Goal: Transaction & Acquisition: Download file/media

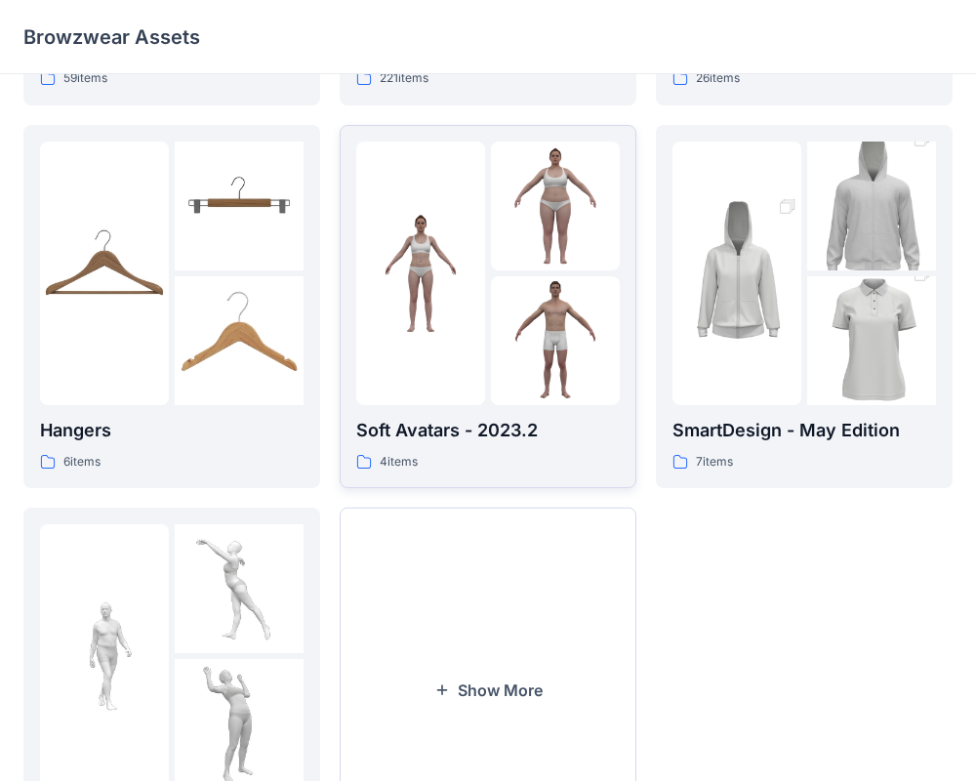
scroll to position [502, 0]
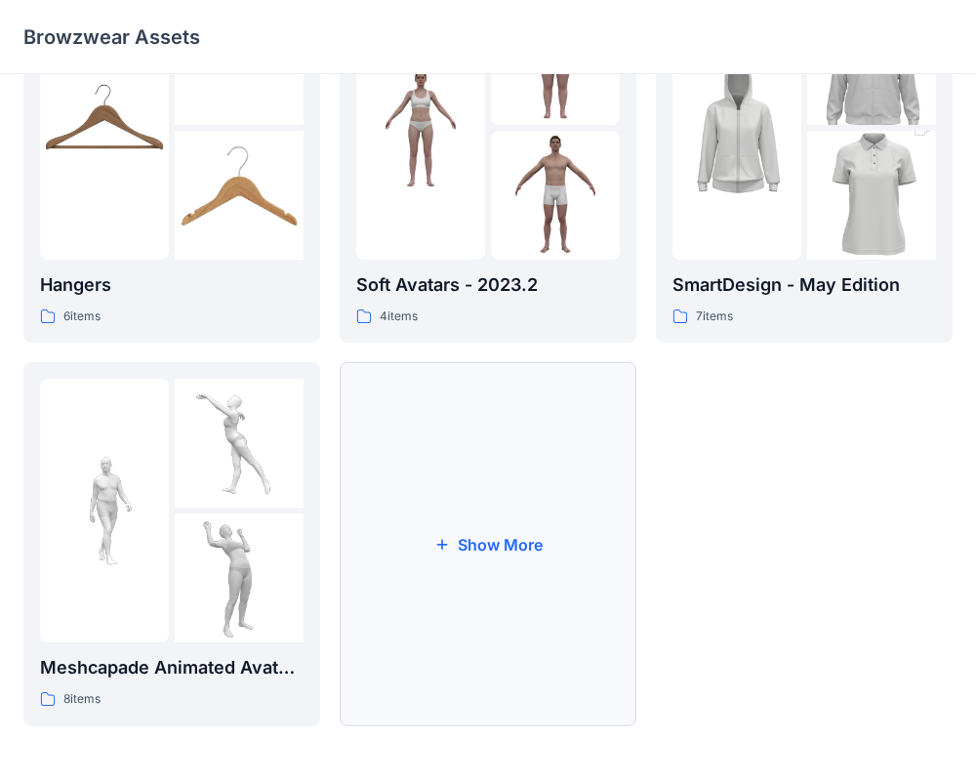
click at [507, 513] on button "Show More" at bounding box center [488, 544] width 297 height 364
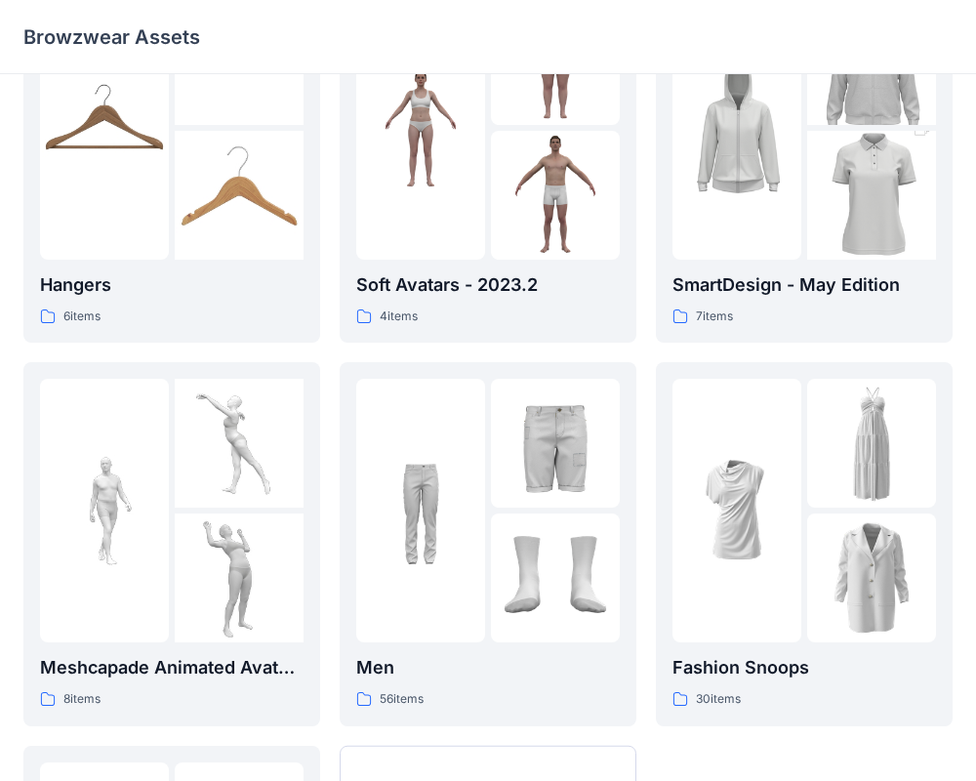
click at [507, 513] on div at bounding box center [555, 577] width 129 height 129
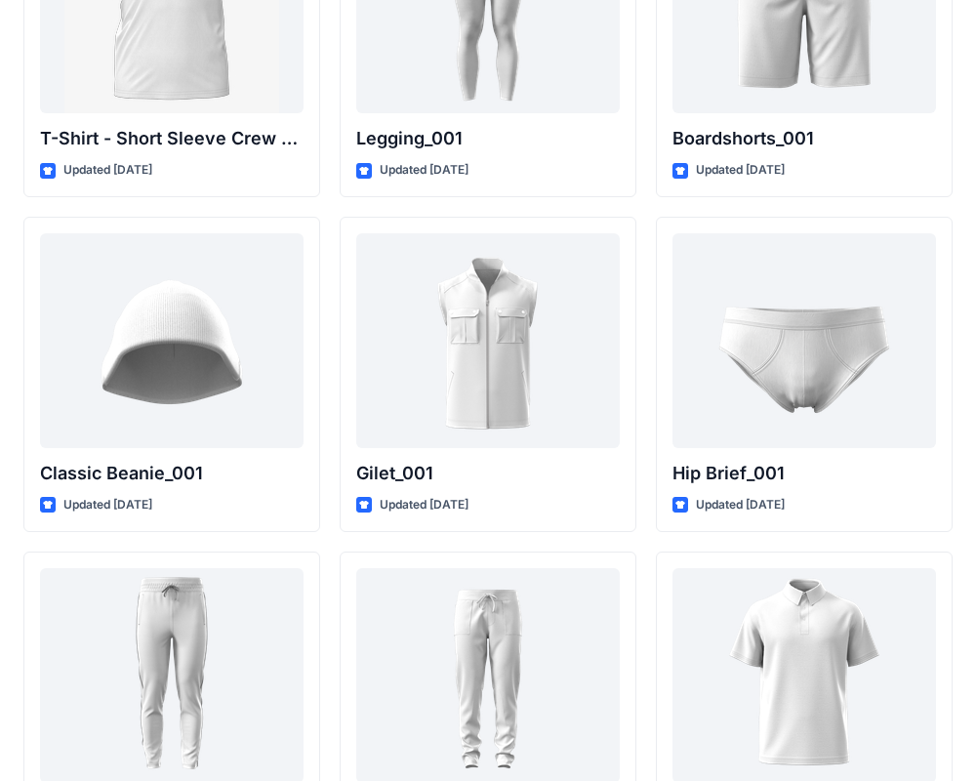
scroll to position [3556, 0]
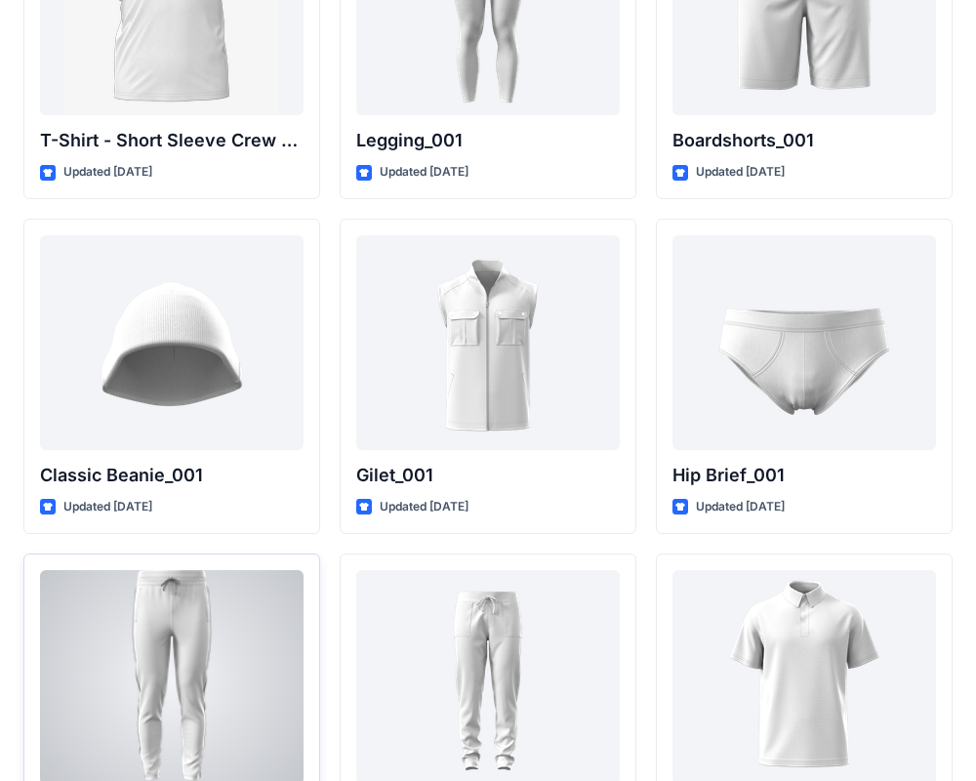
click at [234, 688] on div at bounding box center [172, 677] width 264 height 215
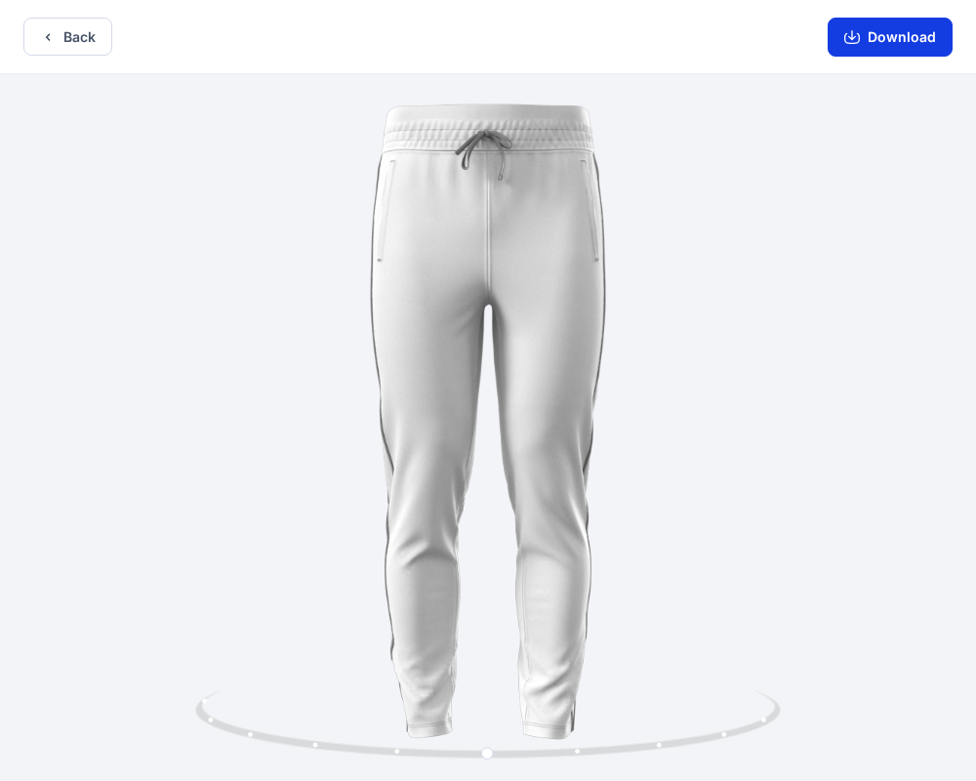
click at [899, 40] on button "Download" at bounding box center [890, 37] width 125 height 39
click at [81, 37] on button "Back" at bounding box center [67, 37] width 89 height 38
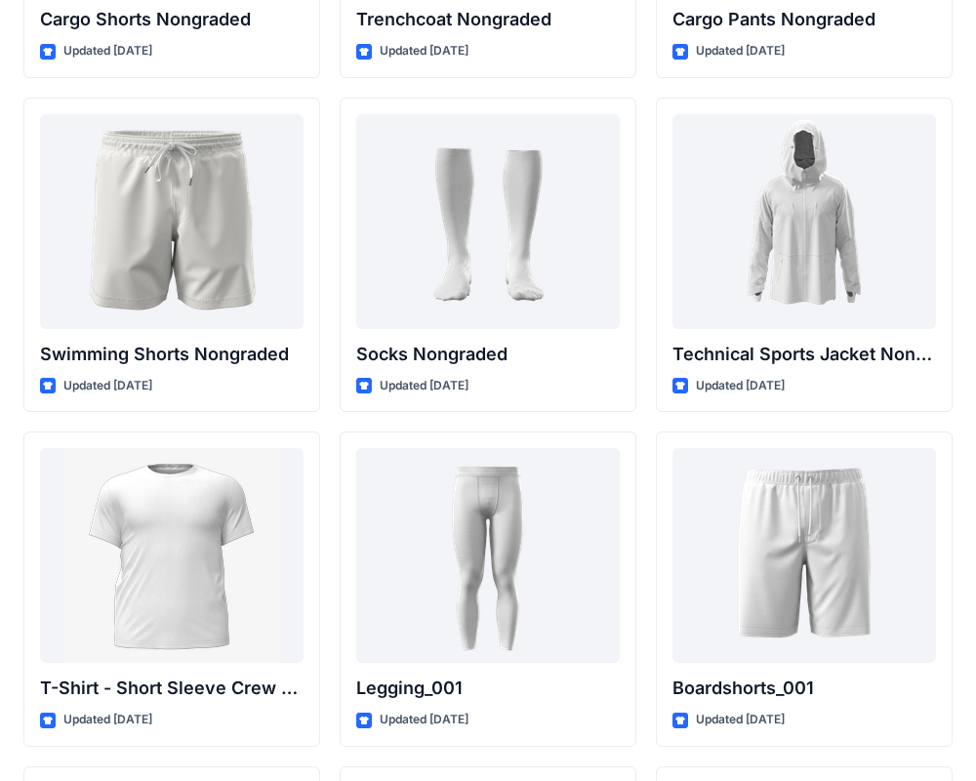
scroll to position [2983, 0]
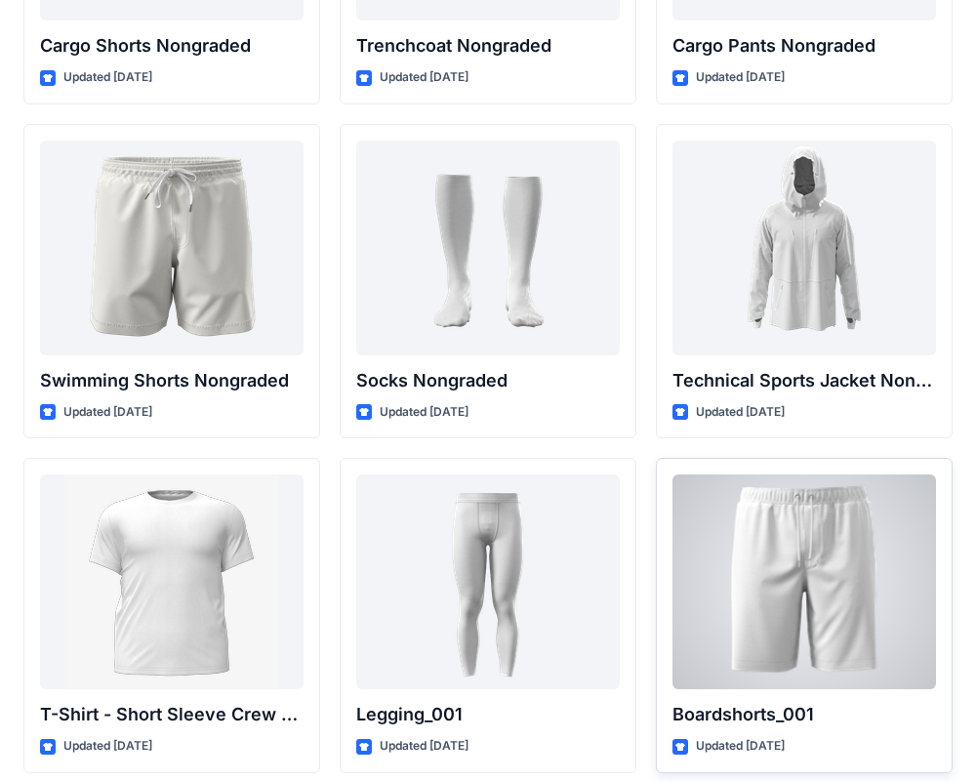
click at [853, 559] on div at bounding box center [804, 581] width 264 height 215
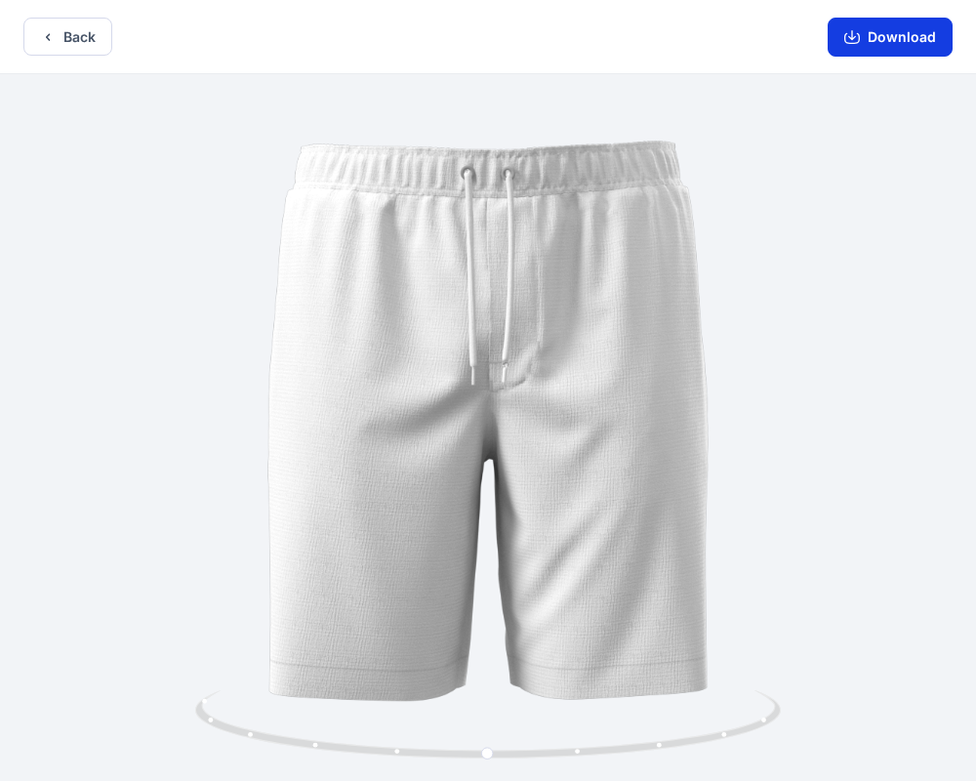
click at [897, 38] on button "Download" at bounding box center [890, 37] width 125 height 39
click at [61, 43] on button "Back" at bounding box center [67, 37] width 89 height 38
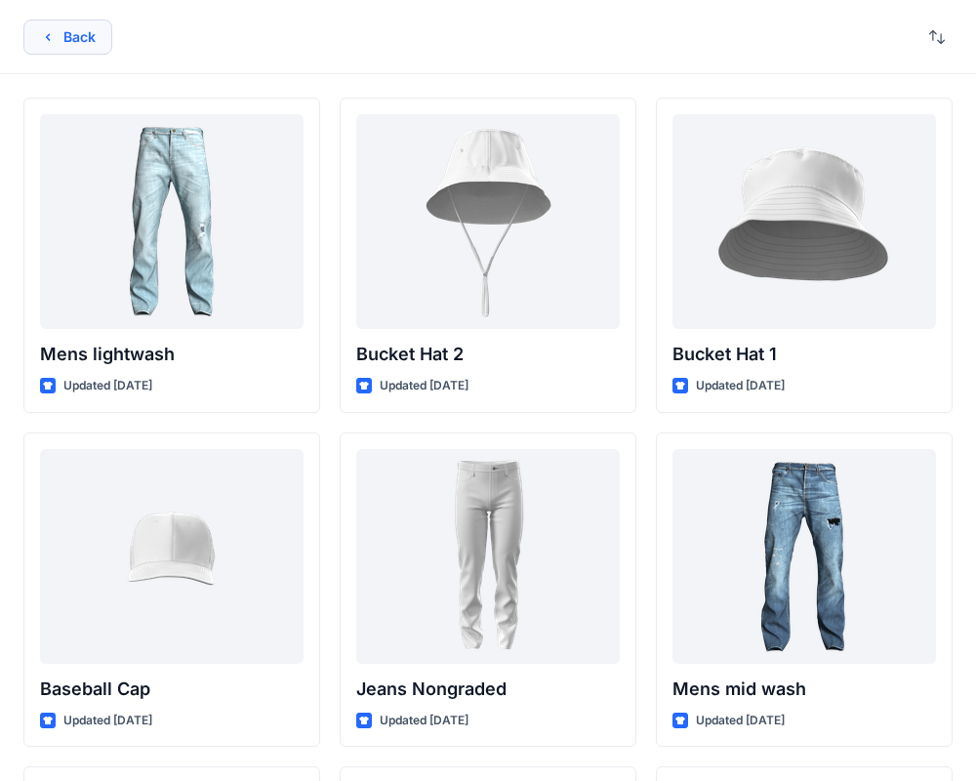
click at [59, 41] on button "Back" at bounding box center [67, 37] width 89 height 35
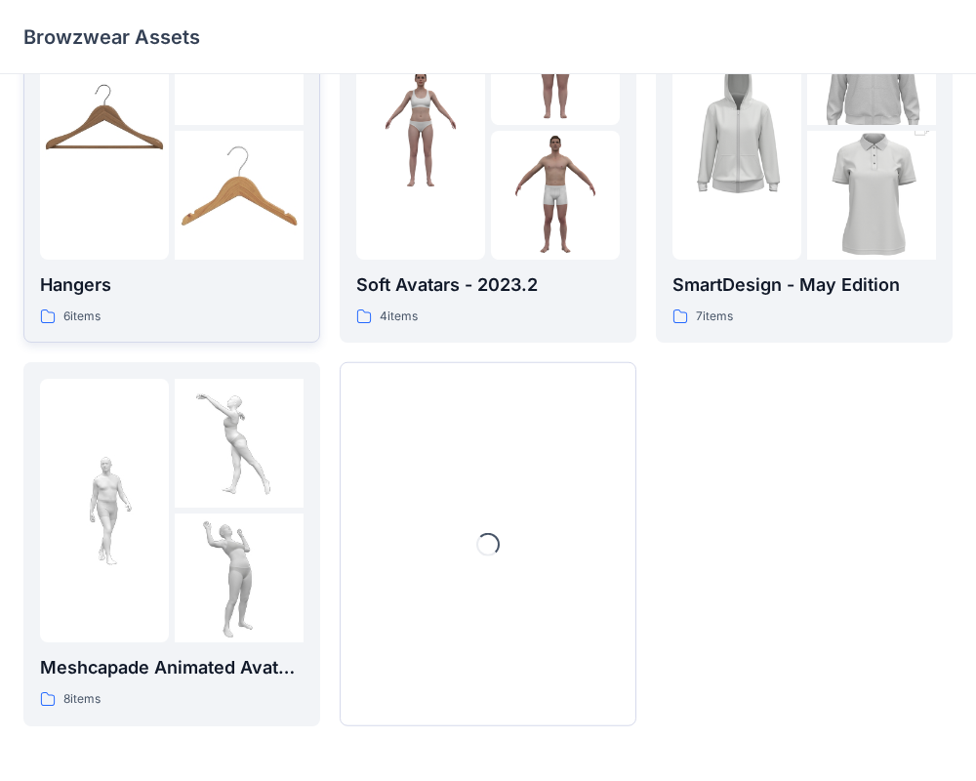
scroll to position [497, 0]
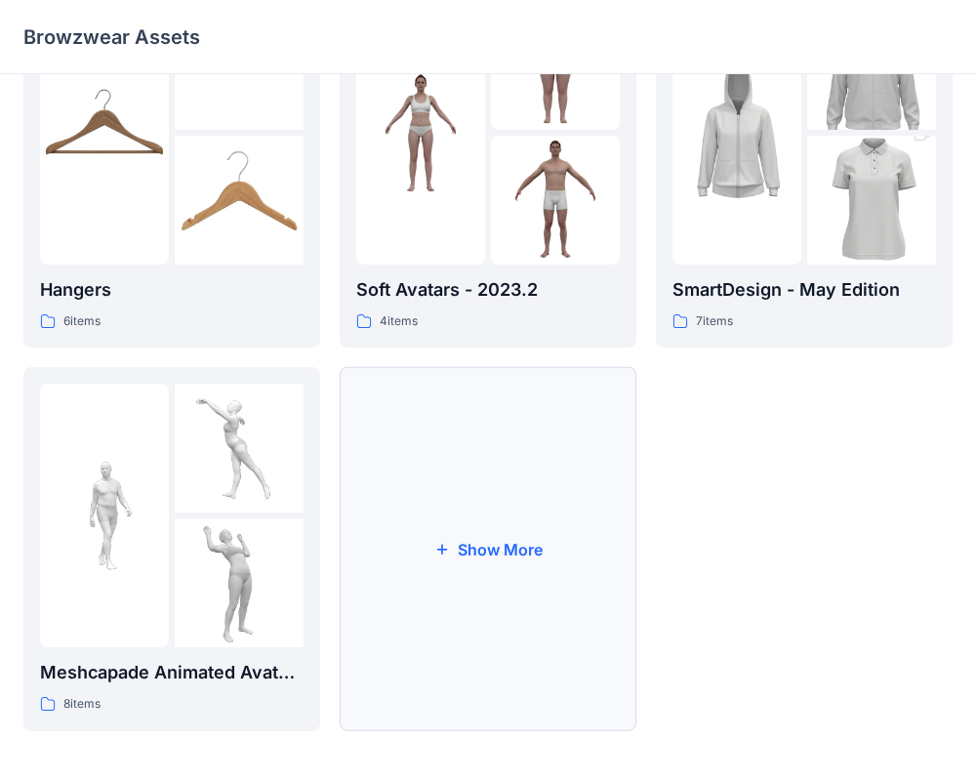
click at [385, 474] on button "Show More" at bounding box center [488, 549] width 297 height 364
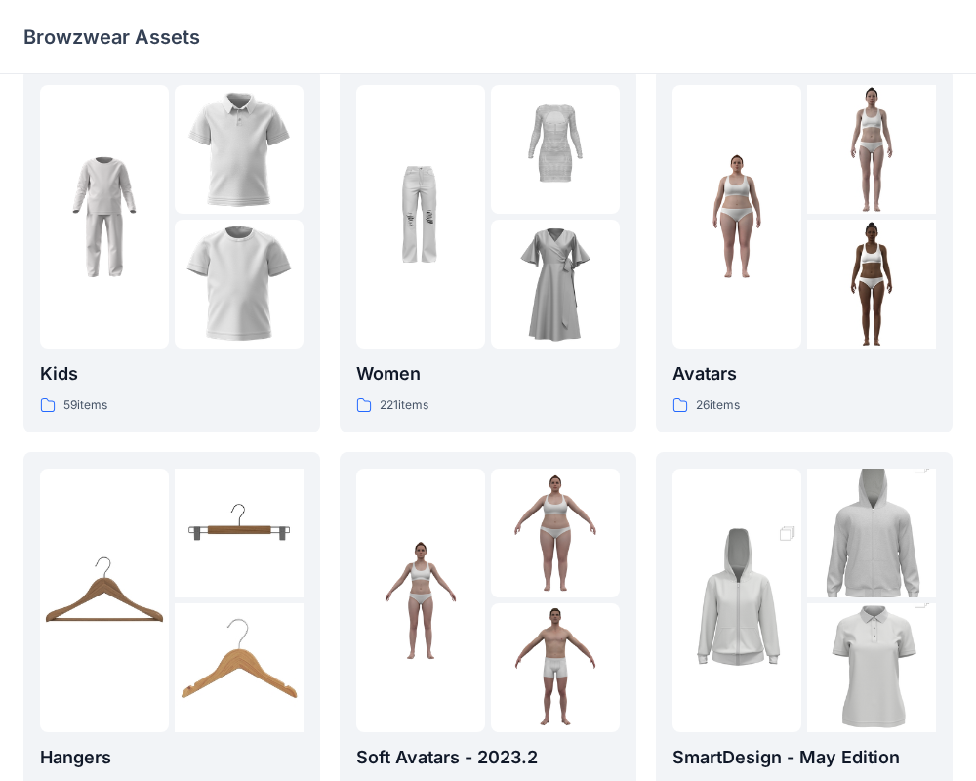
scroll to position [0, 0]
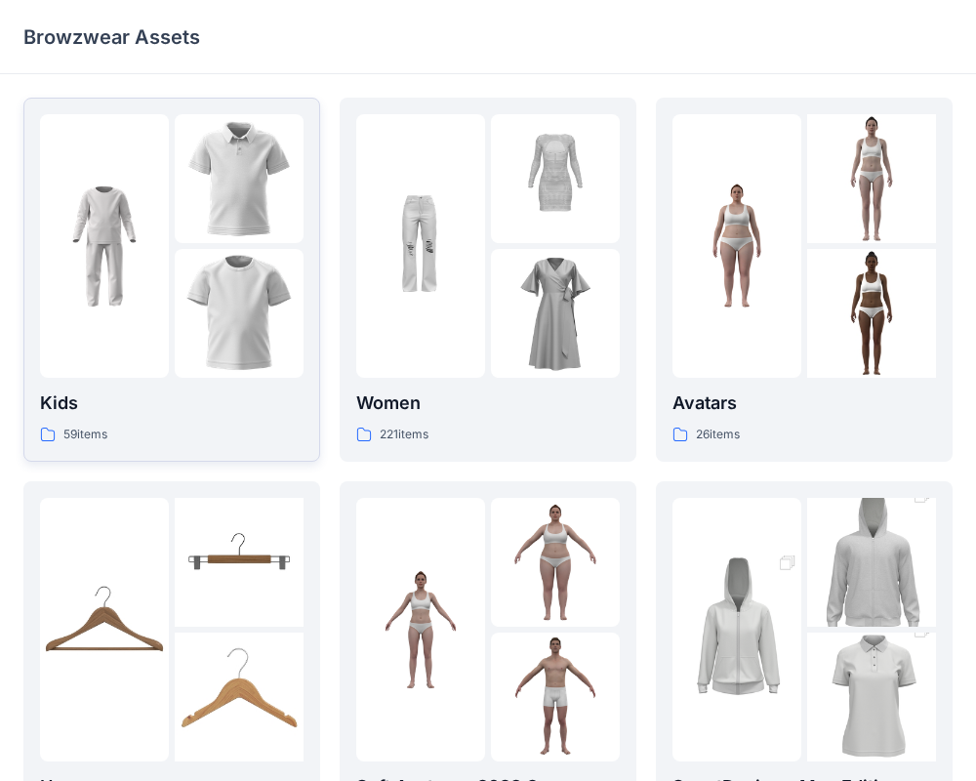
click at [150, 208] on img at bounding box center [104, 246] width 129 height 129
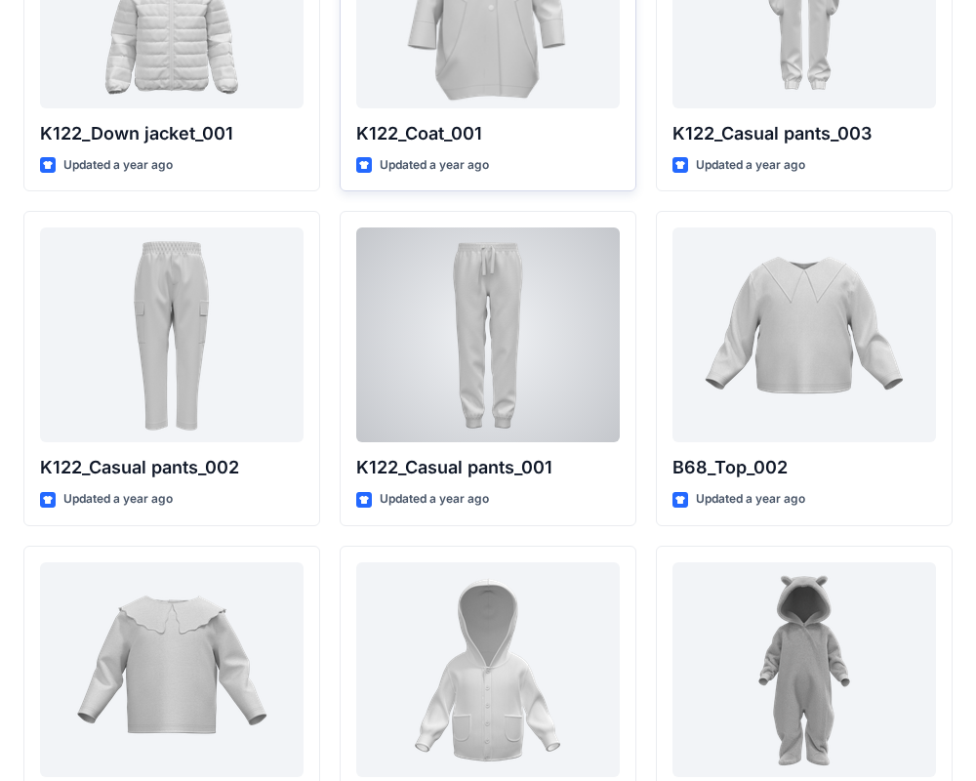
scroll to position [2011, 0]
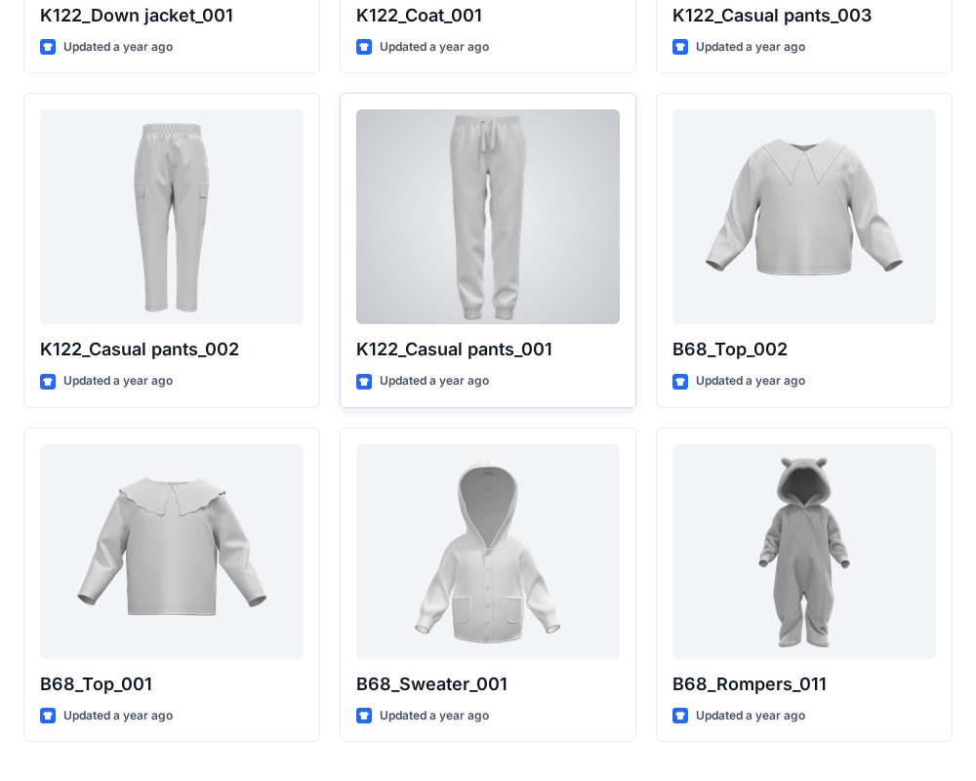
click at [504, 206] on div at bounding box center [488, 216] width 264 height 215
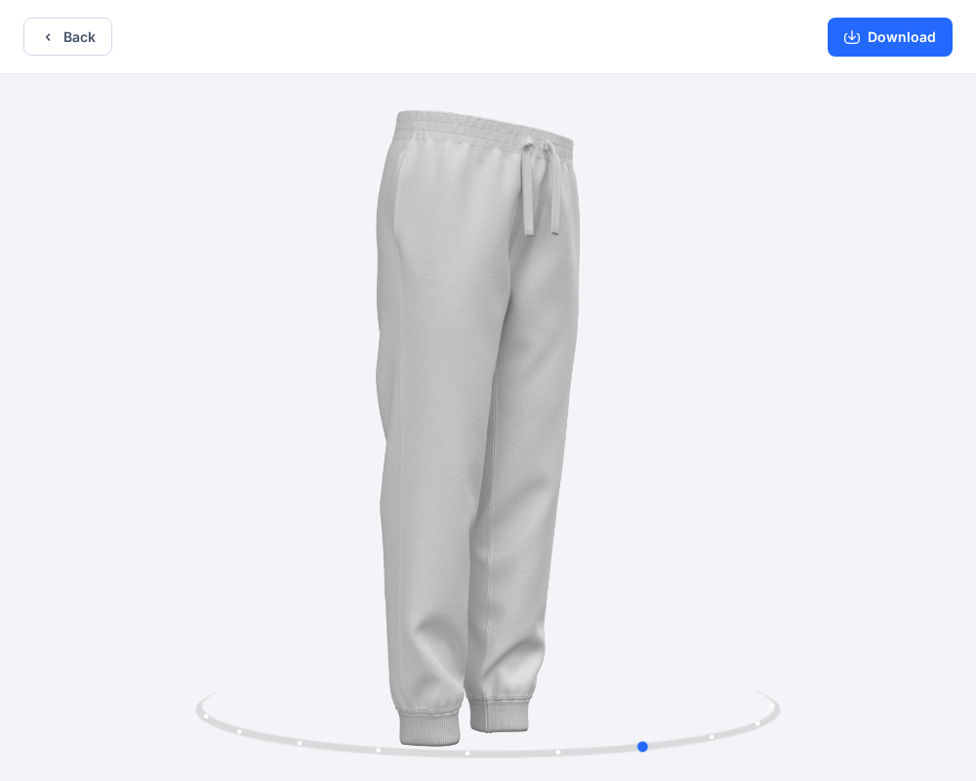
drag, startPoint x: 589, startPoint y: 220, endPoint x: 720, endPoint y: 222, distance: 130.8
click at [720, 222] on div at bounding box center [488, 429] width 976 height 711
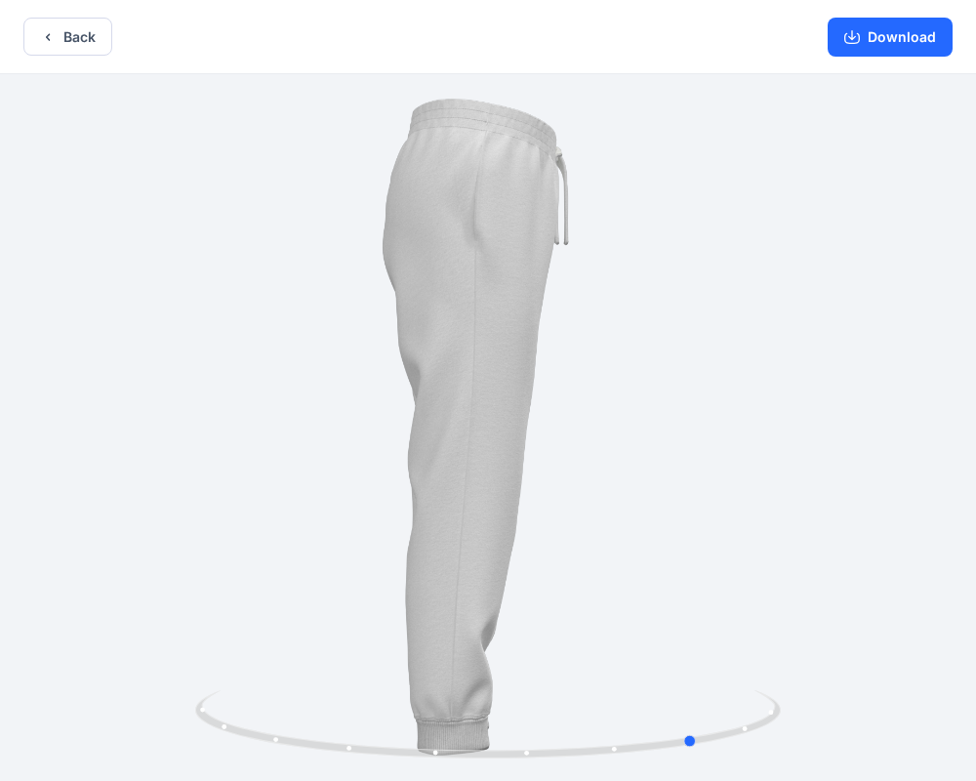
drag, startPoint x: 436, startPoint y: 207, endPoint x: 518, endPoint y: 211, distance: 82.1
click at [487, 211] on div at bounding box center [488, 429] width 976 height 711
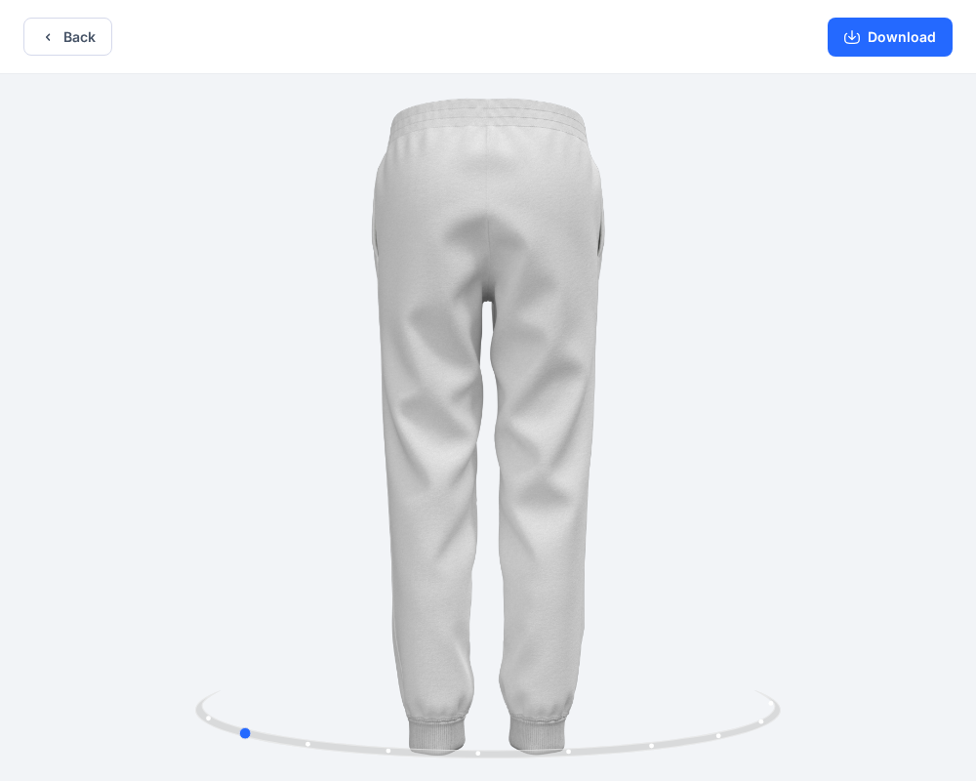
drag, startPoint x: 457, startPoint y: 227, endPoint x: 584, endPoint y: 83, distance: 192.3
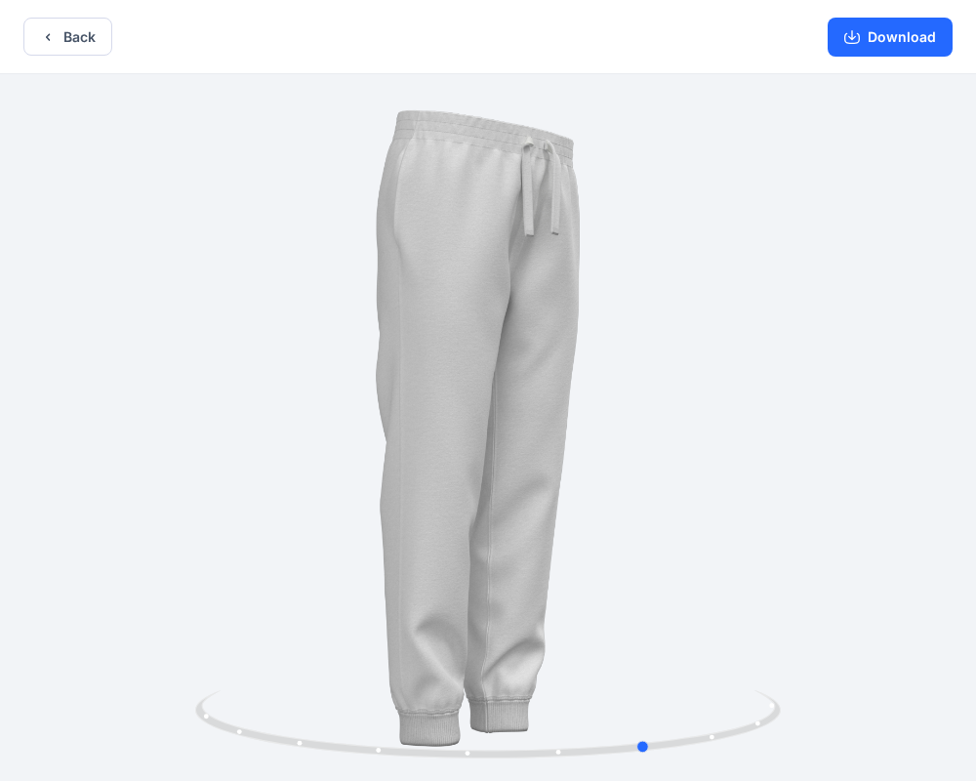
drag, startPoint x: 620, startPoint y: 185, endPoint x: 462, endPoint y: 185, distance: 158.1
click at [462, 185] on div at bounding box center [488, 429] width 976 height 711
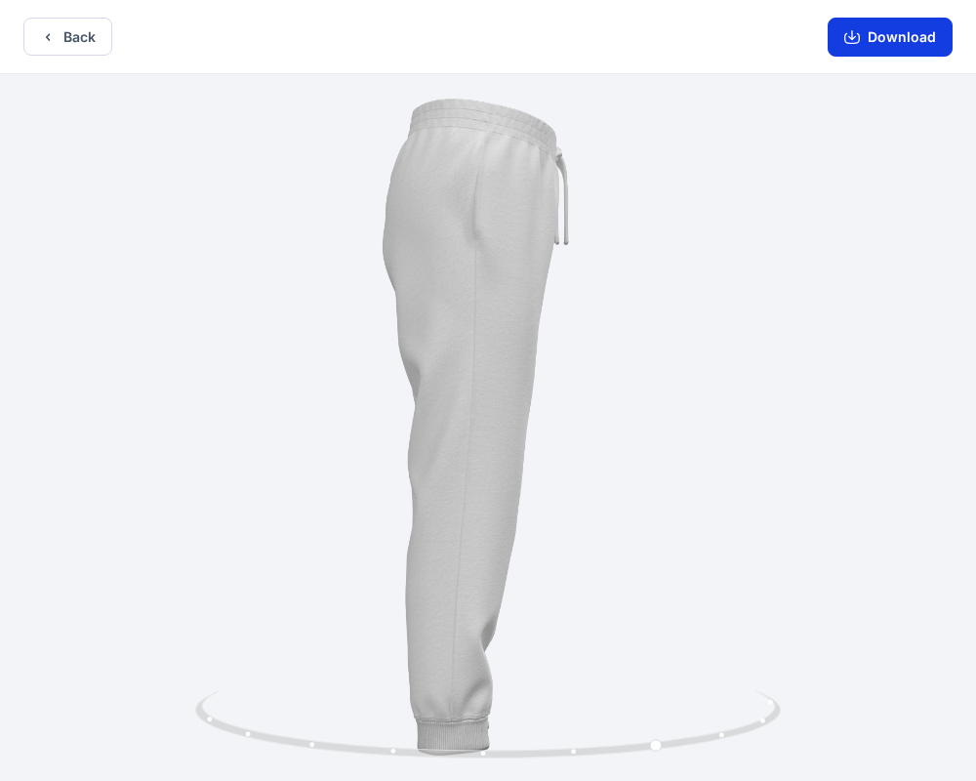
click at [883, 47] on button "Download" at bounding box center [890, 37] width 125 height 39
click at [80, 37] on button "Back" at bounding box center [67, 37] width 89 height 38
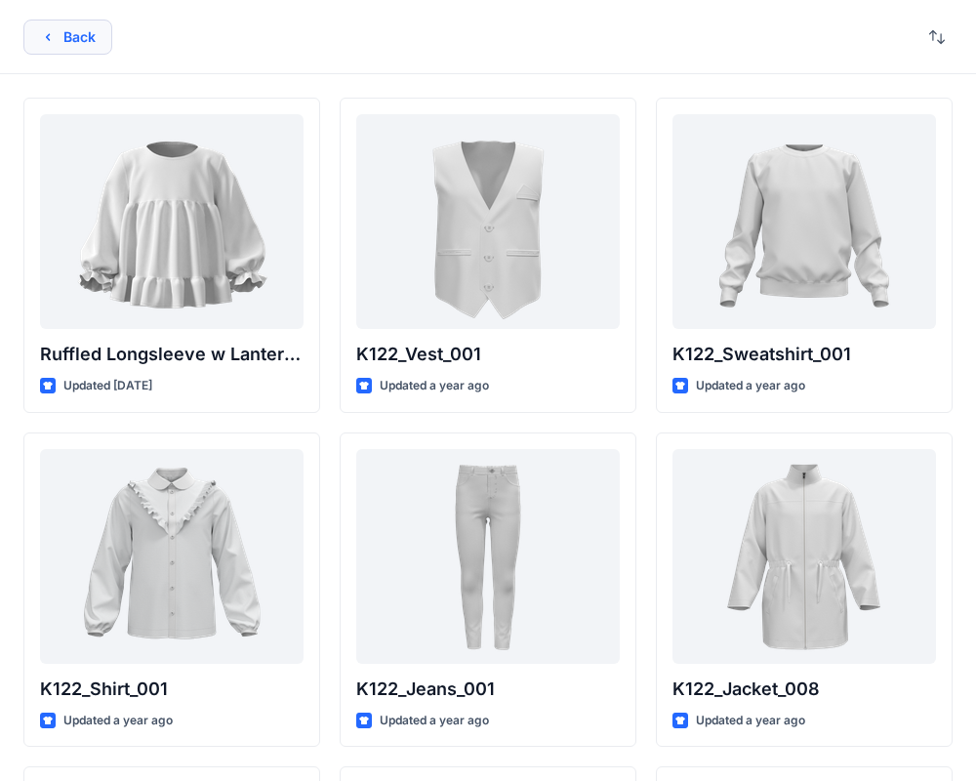
click at [53, 38] on icon "button" at bounding box center [48, 37] width 16 height 16
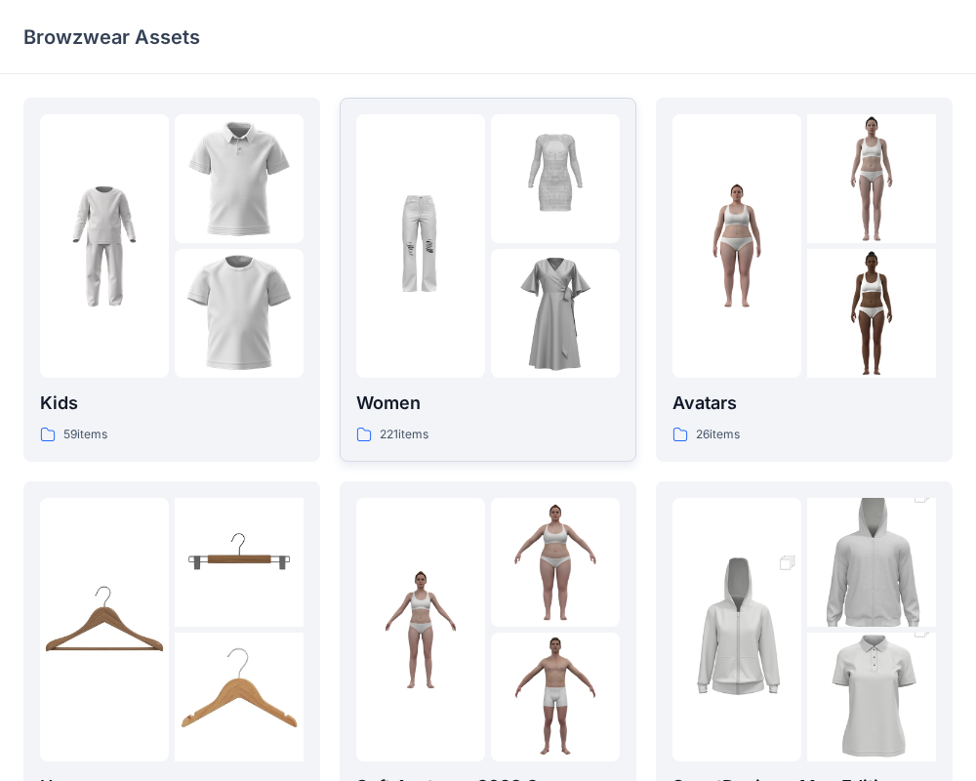
click at [539, 214] on img at bounding box center [555, 178] width 129 height 129
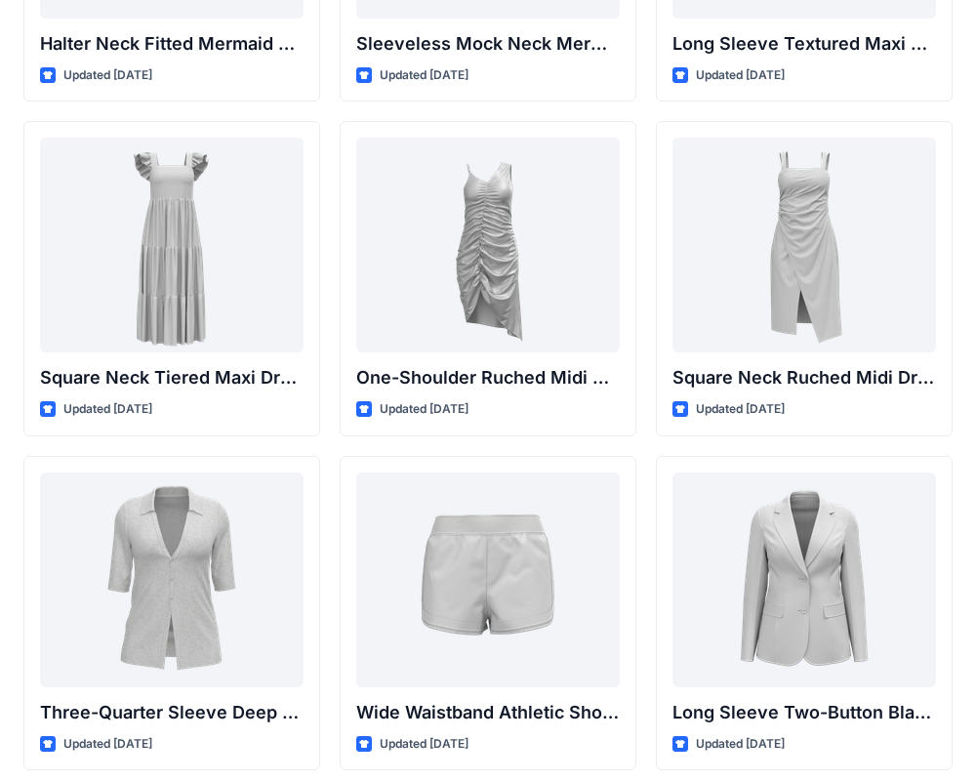
scroll to position [1316, 0]
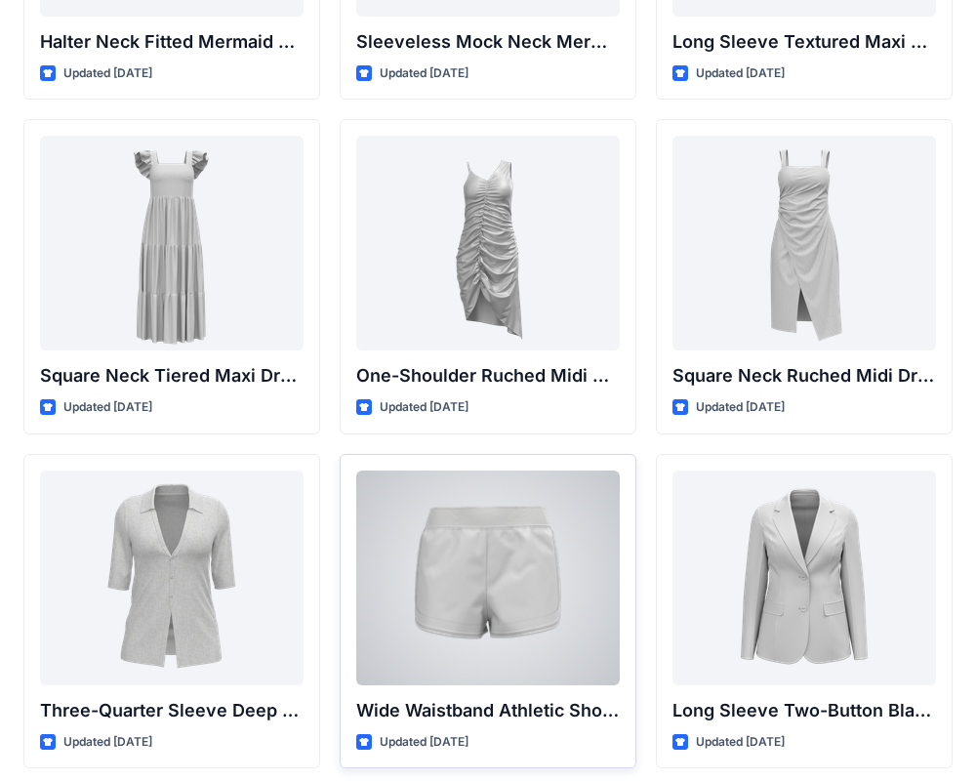
click at [483, 532] on div at bounding box center [488, 577] width 264 height 215
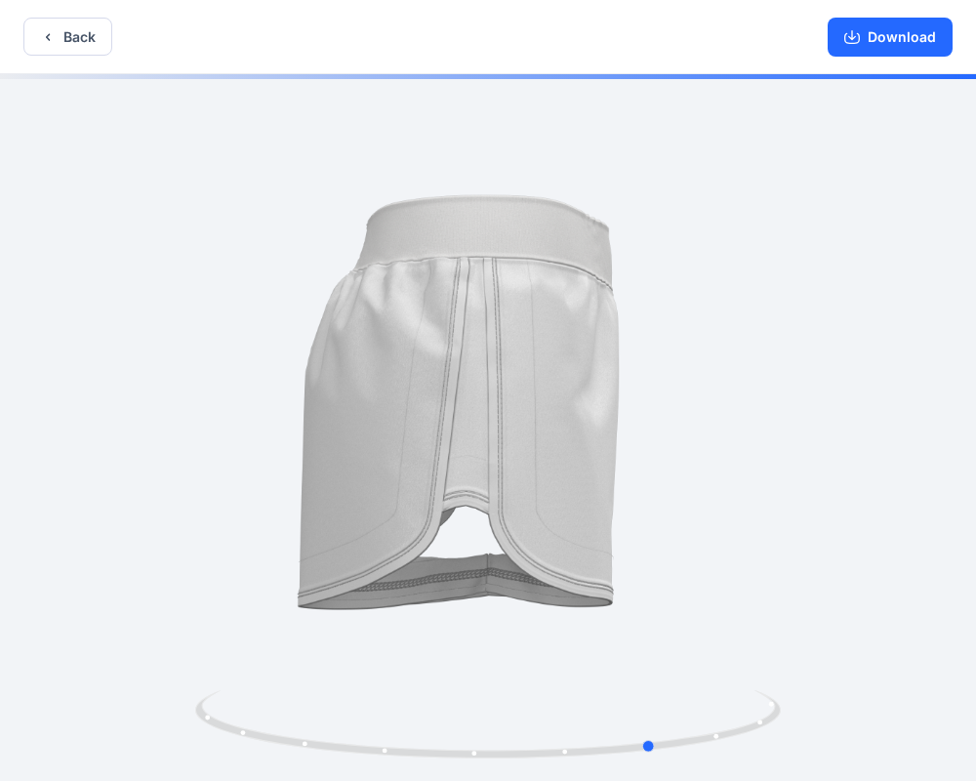
drag, startPoint x: 410, startPoint y: 479, endPoint x: 578, endPoint y: 482, distance: 167.9
click at [578, 482] on div at bounding box center [488, 429] width 976 height 711
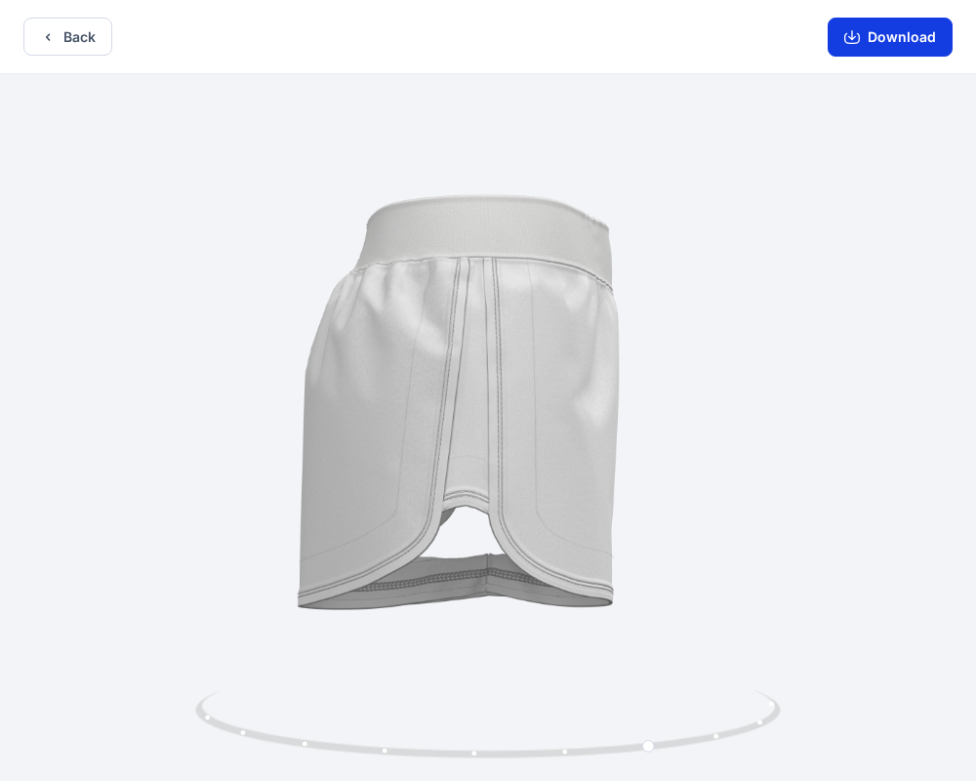
click at [889, 24] on button "Download" at bounding box center [890, 37] width 125 height 39
click at [71, 40] on button "Back" at bounding box center [67, 37] width 89 height 38
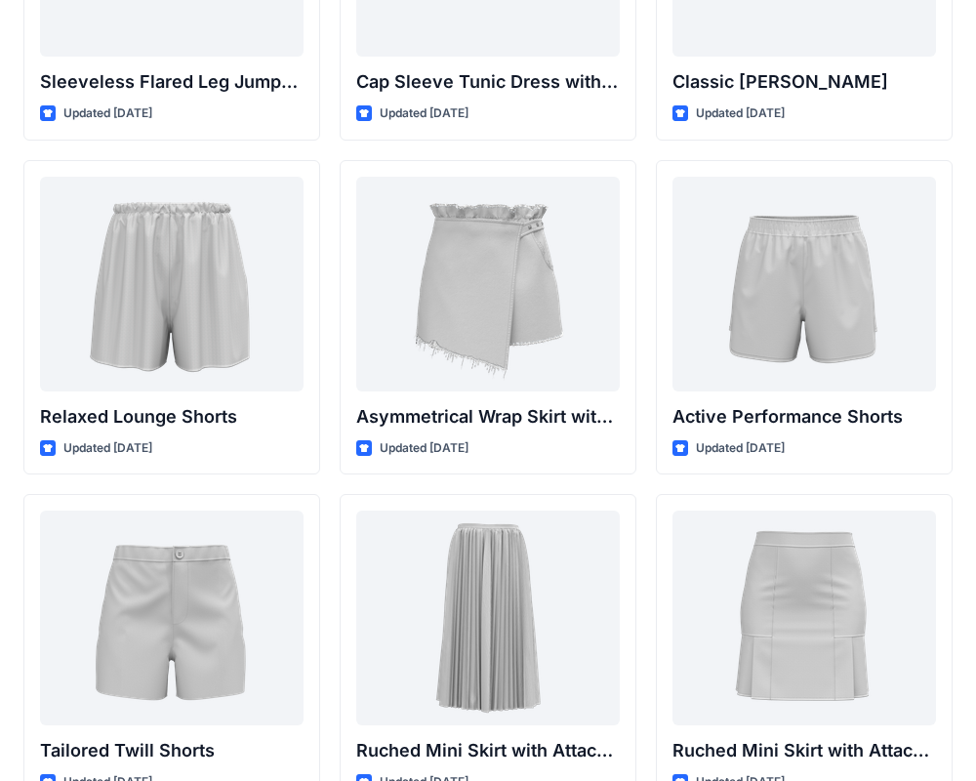
scroll to position [4617, 0]
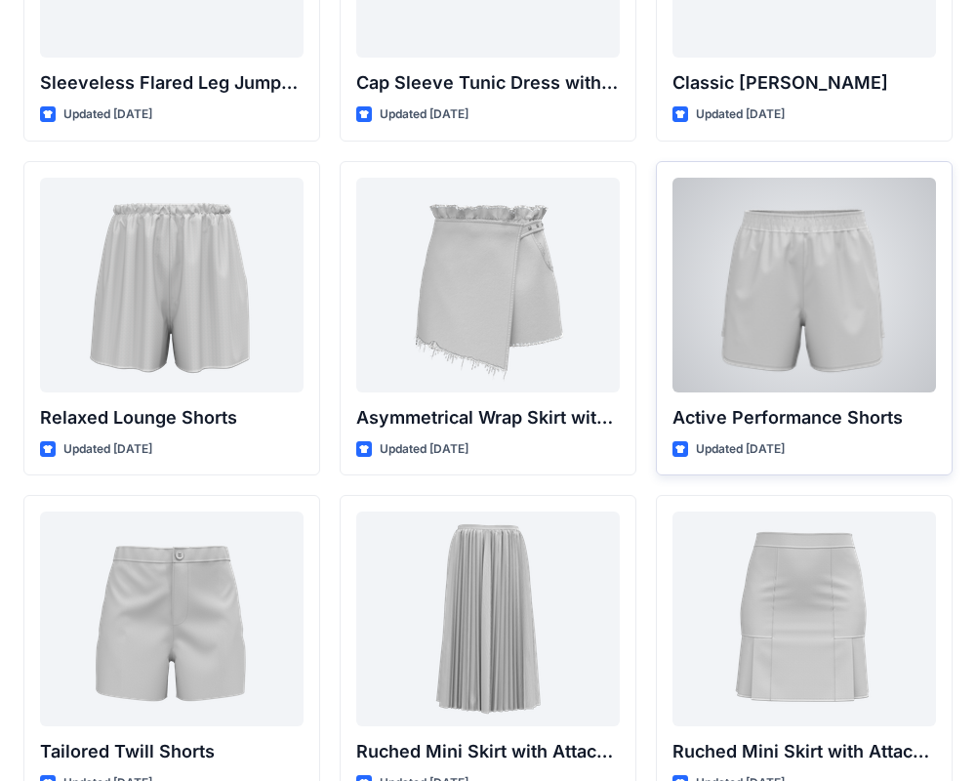
click at [839, 273] on div at bounding box center [804, 285] width 264 height 215
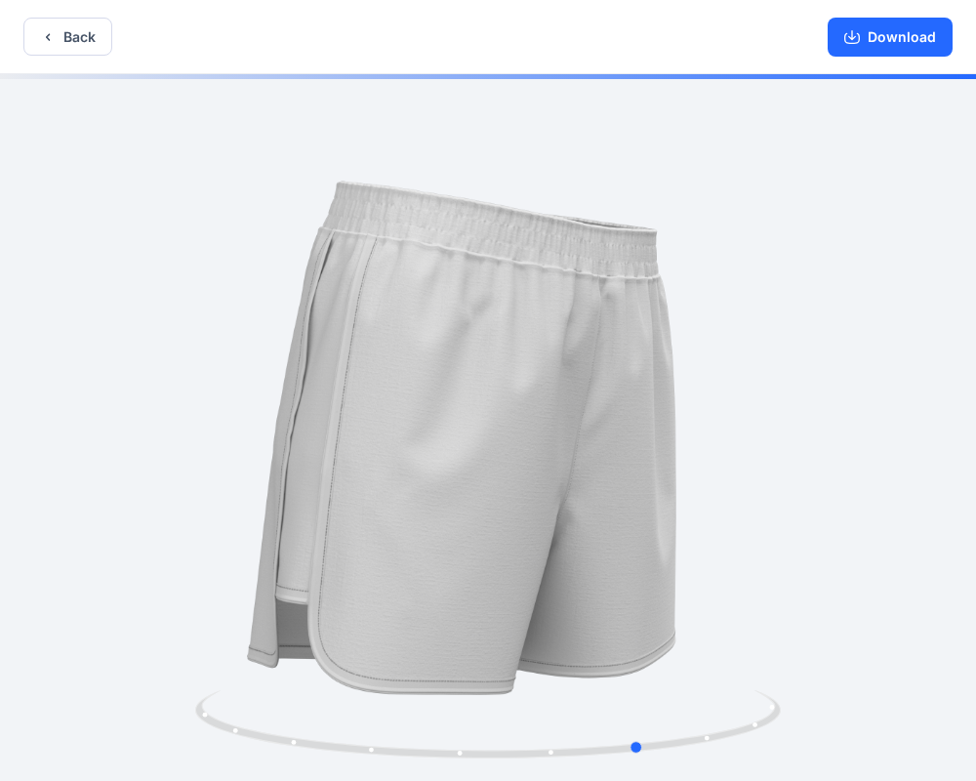
drag, startPoint x: 403, startPoint y: 373, endPoint x: 557, endPoint y: 386, distance: 154.7
click at [557, 386] on div at bounding box center [488, 429] width 976 height 711
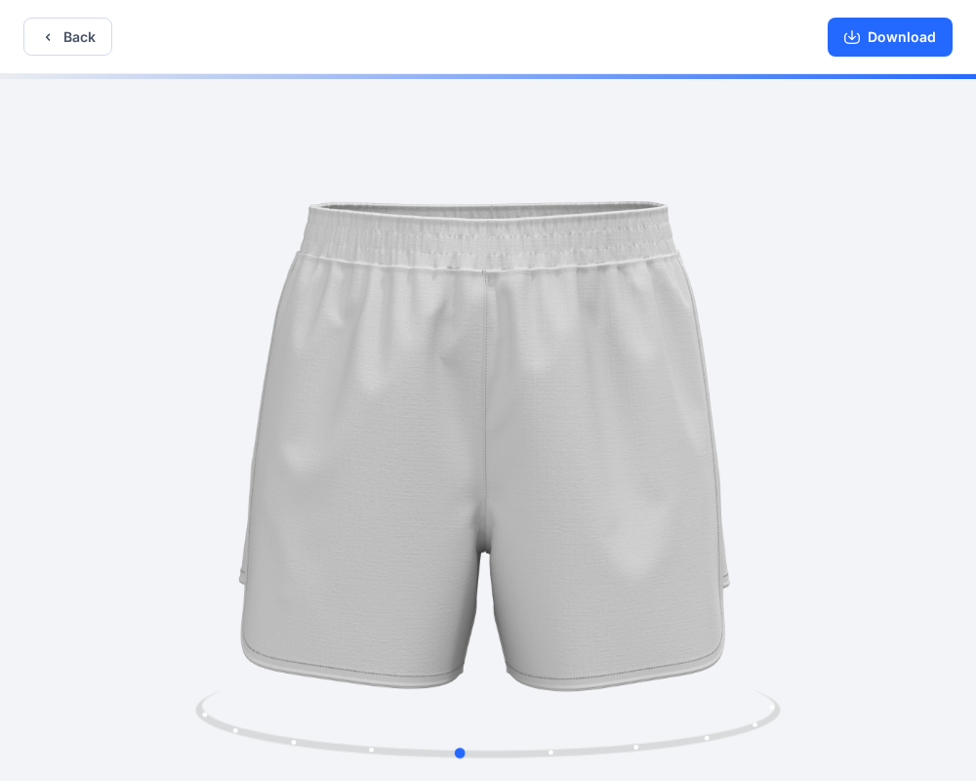
drag, startPoint x: 490, startPoint y: 276, endPoint x: 347, endPoint y: 282, distance: 142.6
click at [347, 282] on div at bounding box center [488, 429] width 976 height 711
click at [56, 34] on button "Back" at bounding box center [67, 37] width 89 height 38
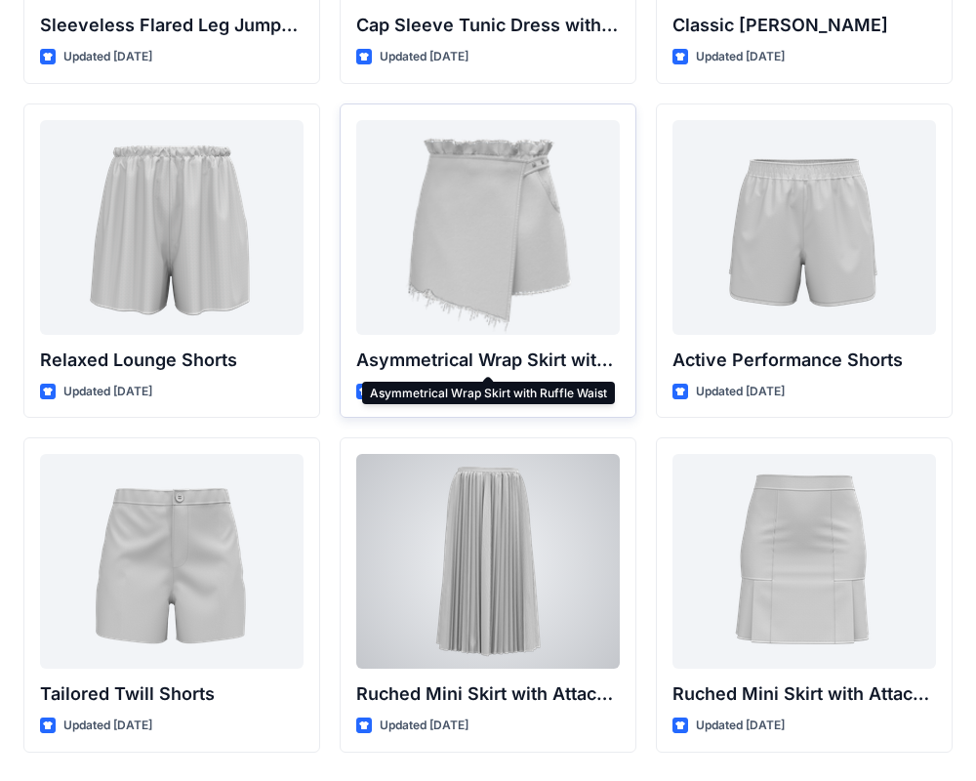
scroll to position [4740, 0]
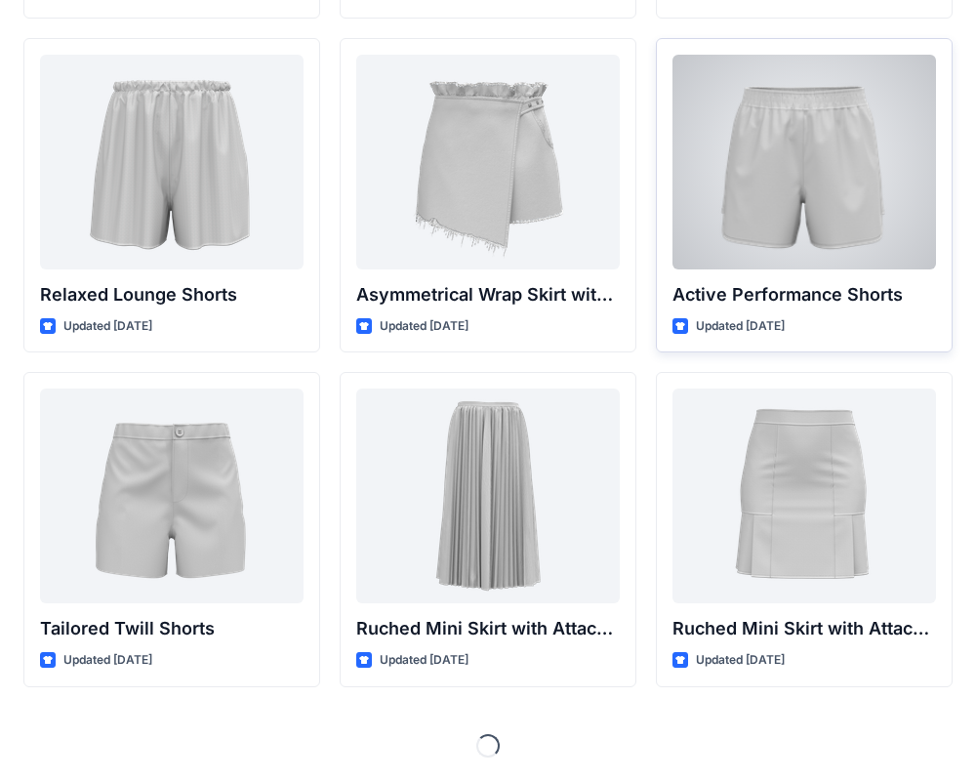
click at [817, 134] on div at bounding box center [804, 162] width 264 height 215
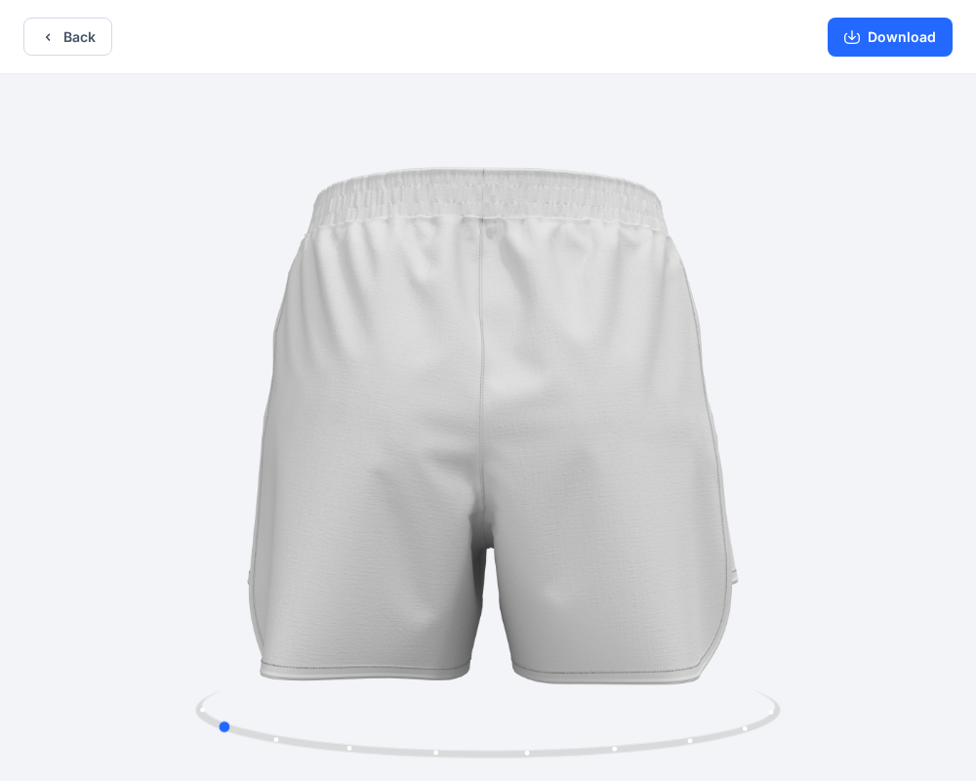
drag, startPoint x: 580, startPoint y: 380, endPoint x: 320, endPoint y: 392, distance: 259.9
click at [320, 392] on div at bounding box center [488, 429] width 976 height 711
click at [27, 41] on button "Back" at bounding box center [67, 37] width 89 height 38
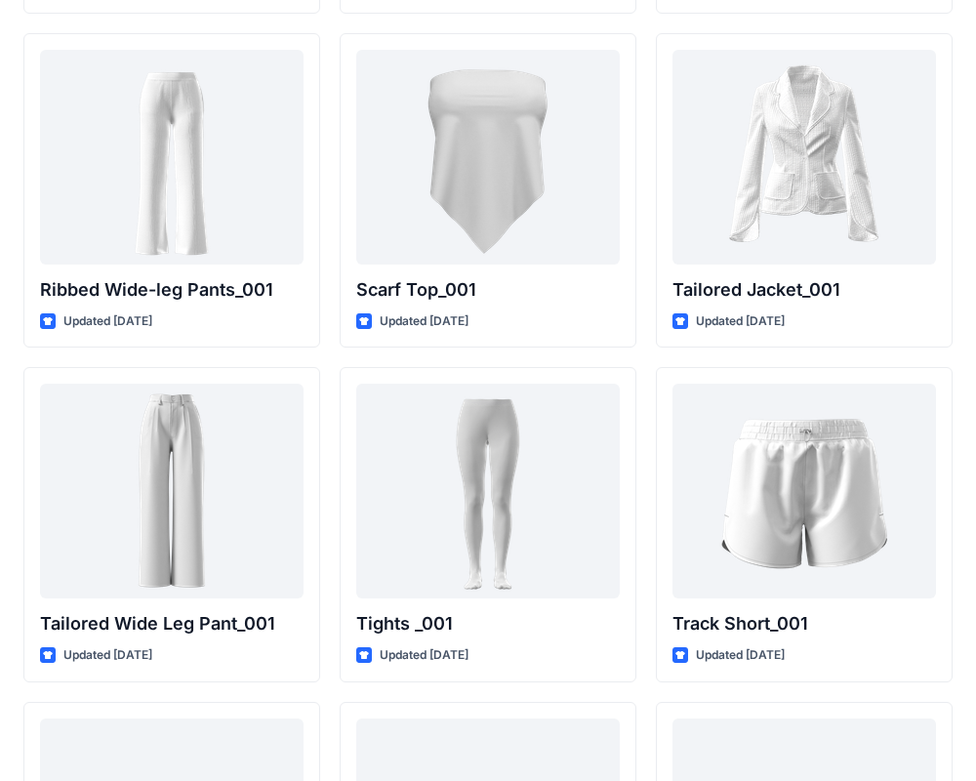
scroll to position [22124, 0]
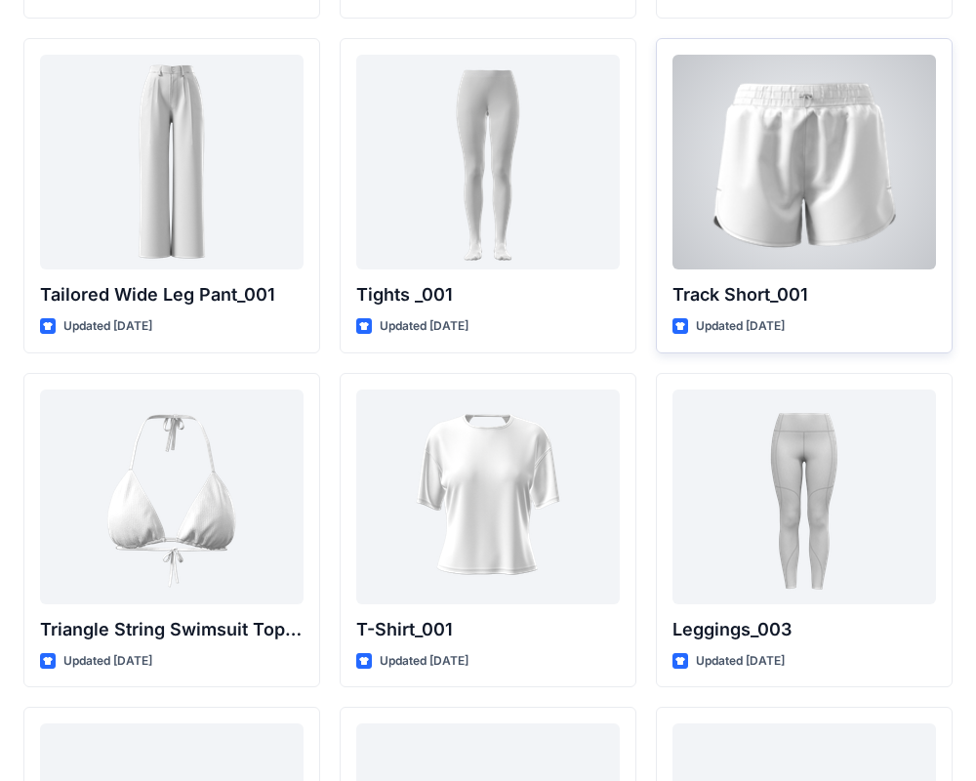
click at [786, 153] on div at bounding box center [804, 162] width 264 height 215
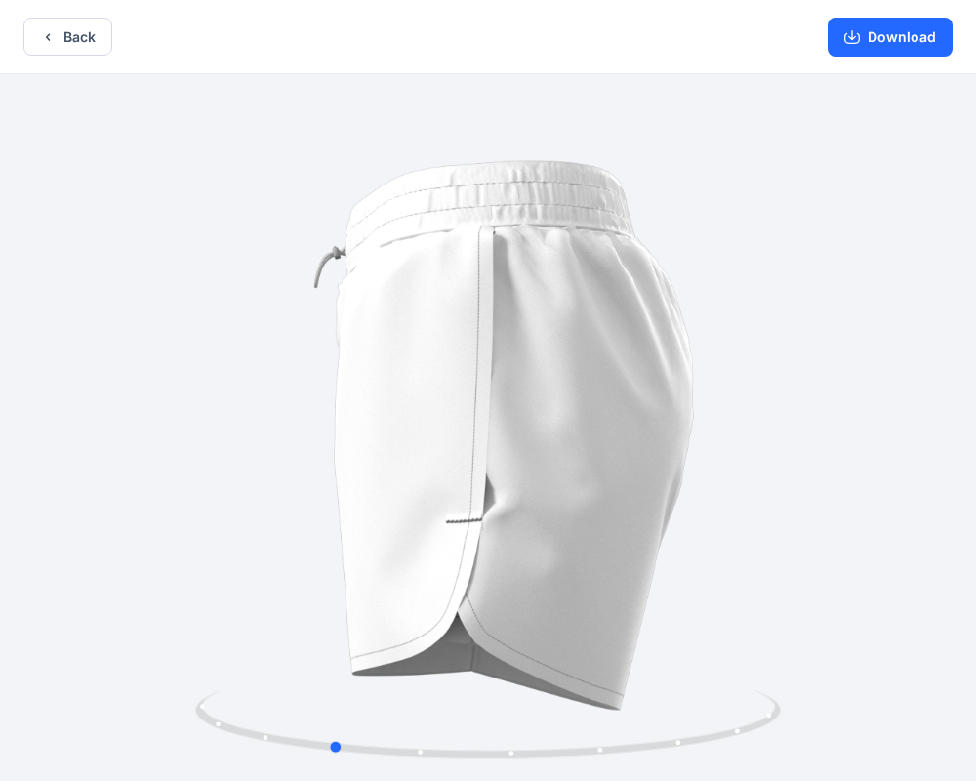
drag, startPoint x: 616, startPoint y: 371, endPoint x: 459, endPoint y: 374, distance: 157.2
click at [459, 374] on div at bounding box center [488, 429] width 976 height 711
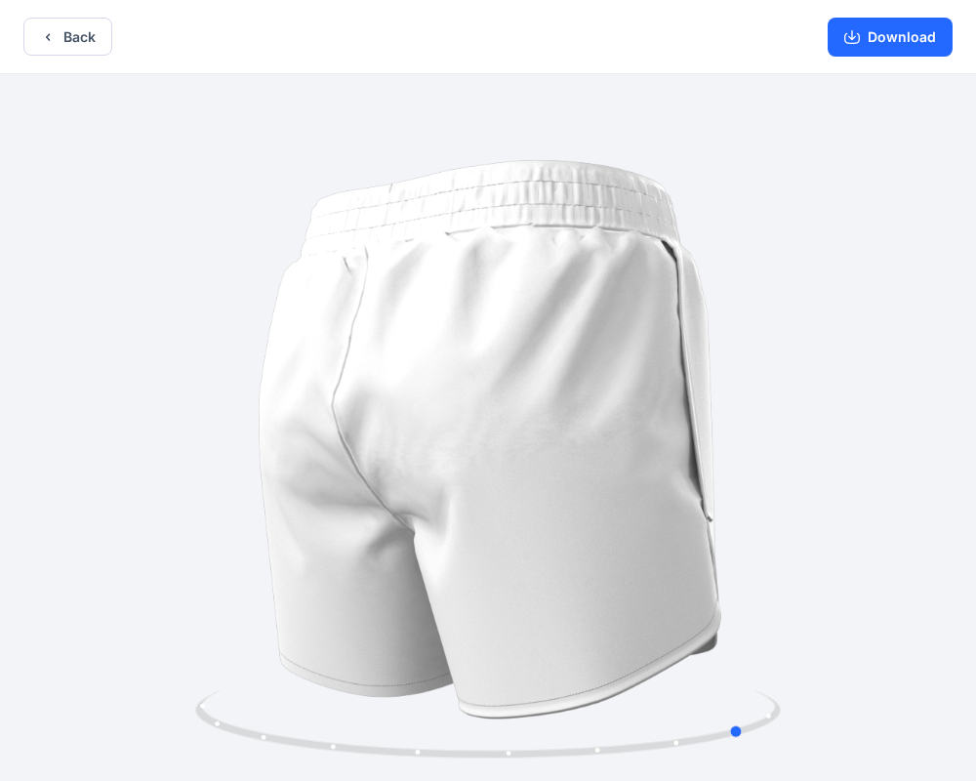
drag, startPoint x: 606, startPoint y: 362, endPoint x: 435, endPoint y: 362, distance: 170.8
click at [435, 362] on div at bounding box center [488, 429] width 976 height 711
click at [877, 42] on button "Download" at bounding box center [890, 37] width 125 height 39
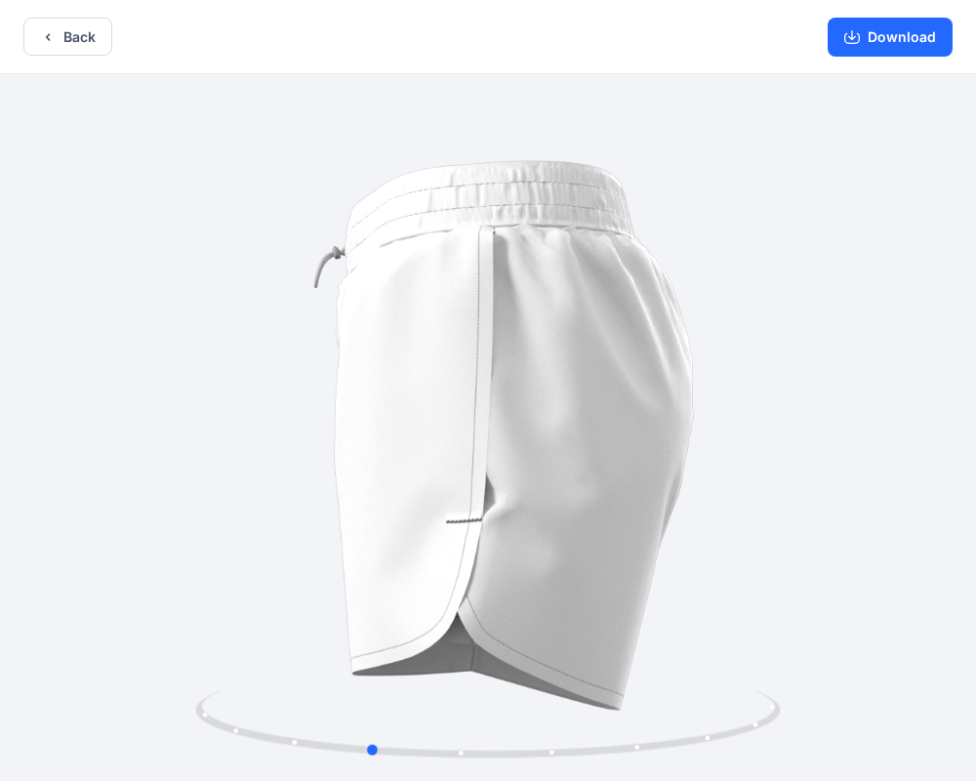
drag, startPoint x: 365, startPoint y: 412, endPoint x: 631, endPoint y: 418, distance: 266.5
click at [631, 418] on div at bounding box center [488, 429] width 976 height 711
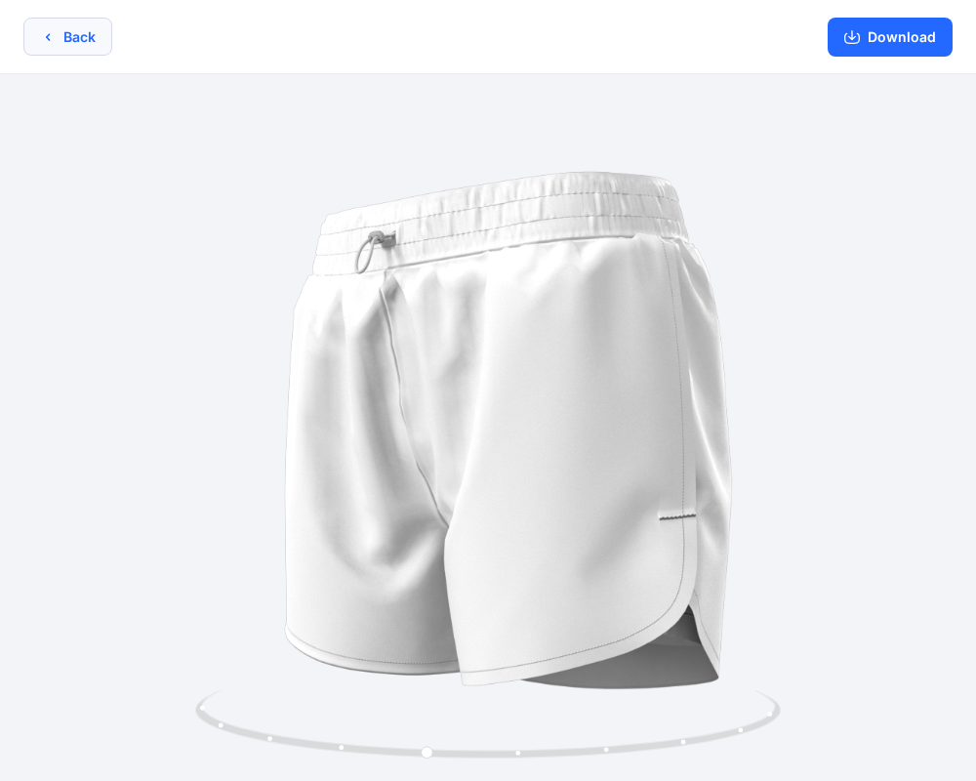
click at [62, 33] on button "Back" at bounding box center [67, 37] width 89 height 38
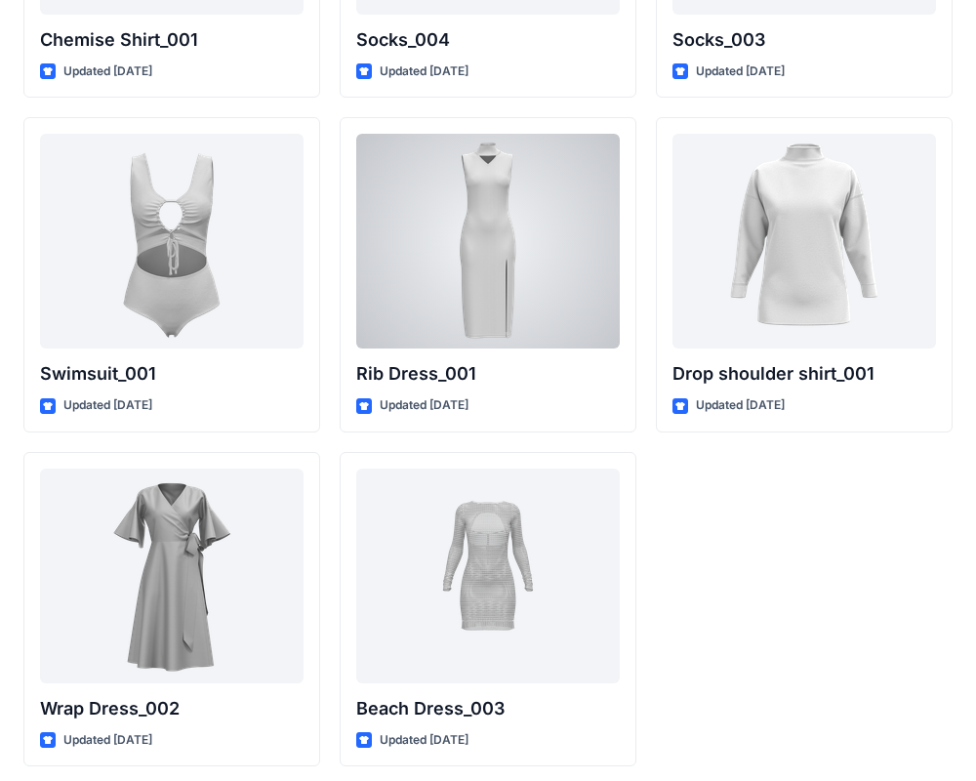
scroll to position [24060, 0]
